Goal: Information Seeking & Learning: Learn about a topic

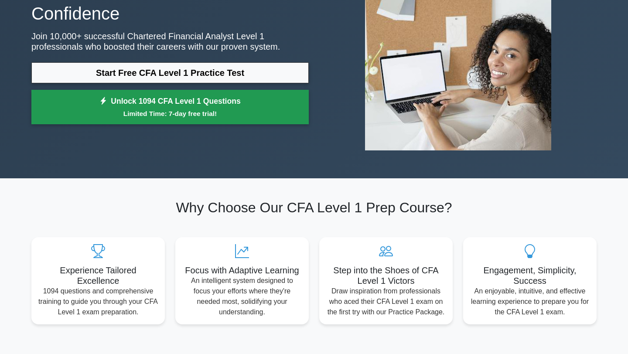
click at [163, 111] on small "Limited Time: 7-day free trial!" at bounding box center [169, 114] width 255 height 10
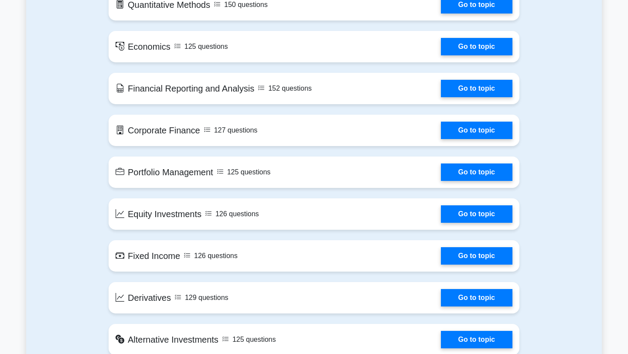
scroll to position [492, 0]
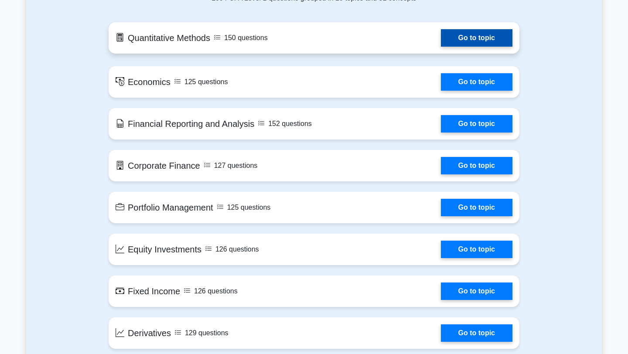
click at [441, 33] on link "Go to topic" at bounding box center [477, 37] width 72 height 17
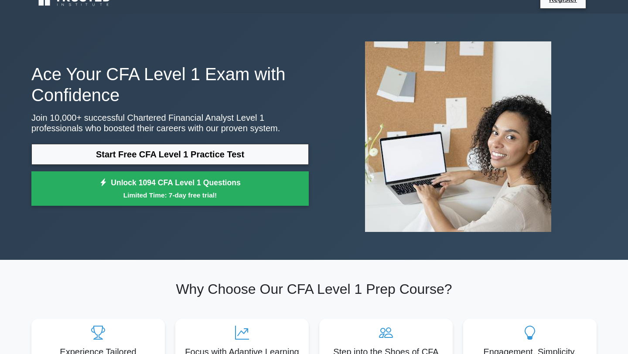
scroll to position [0, 0]
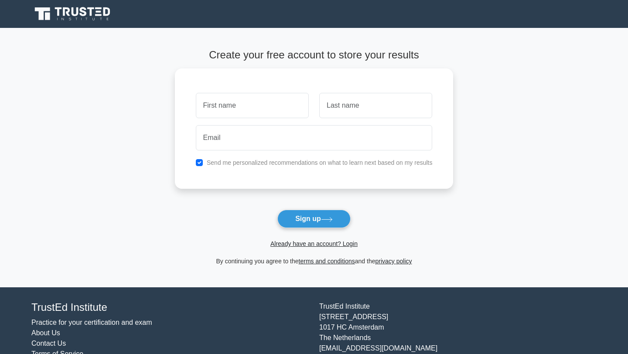
scroll to position [30, 0]
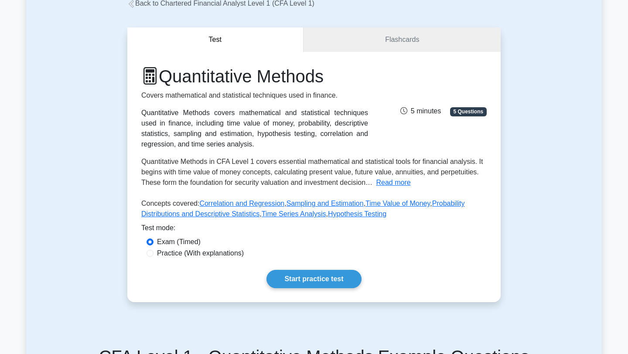
scroll to position [55, 0]
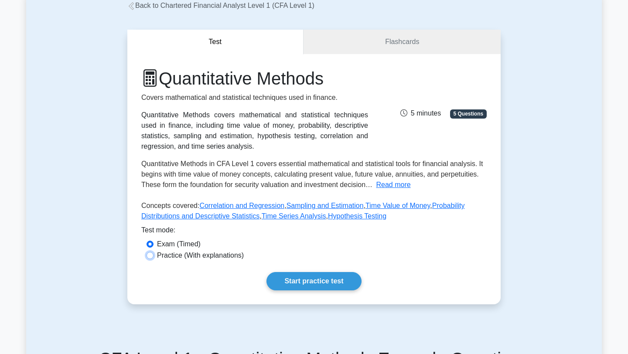
click at [150, 256] on input "Practice (With explanations)" at bounding box center [149, 255] width 7 height 7
radio input "true"
click at [146, 242] on div "Exam (Timed)" at bounding box center [313, 244] width 345 height 11
click at [149, 245] on input "Exam (Timed)" at bounding box center [149, 244] width 7 height 7
radio input "true"
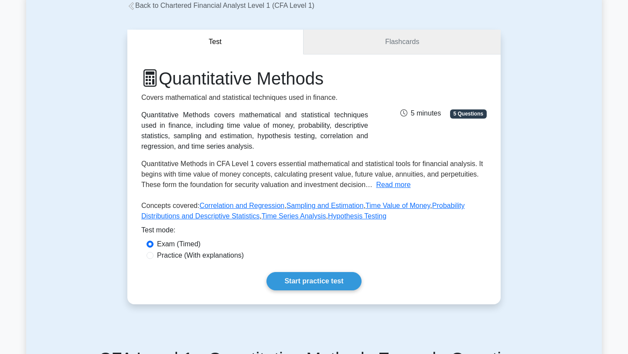
click at [367, 47] on link "Flashcards" at bounding box center [401, 42] width 197 height 25
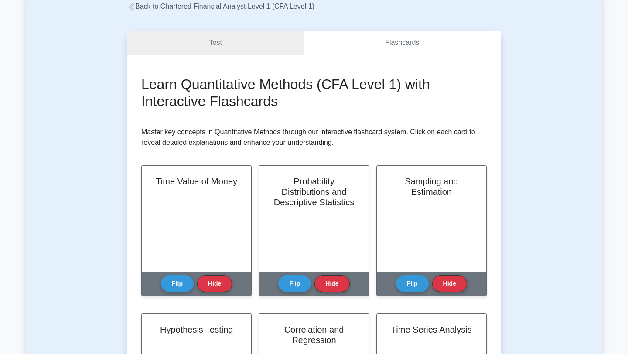
scroll to position [49, 0]
